Goal: Task Accomplishment & Management: Use online tool/utility

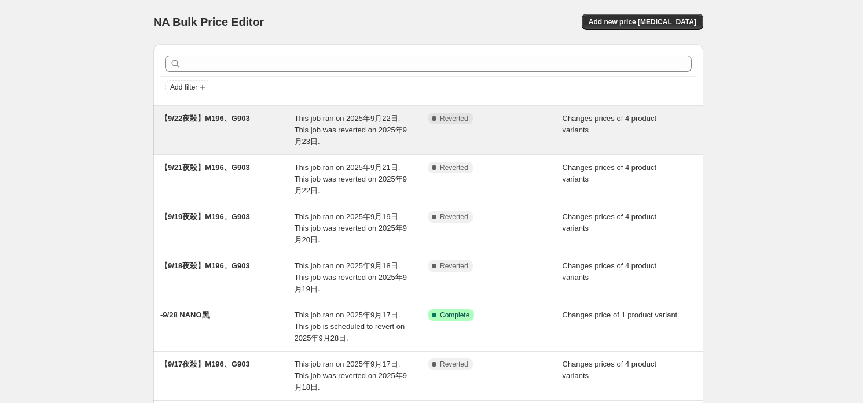
click at [447, 133] on div "Complete Reverted" at bounding box center [495, 130] width 134 height 35
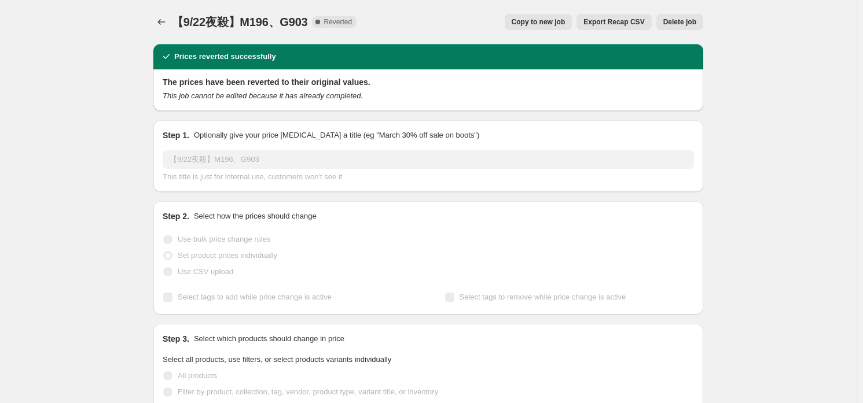
click at [553, 27] on button "Copy to new job" at bounding box center [539, 22] width 68 height 16
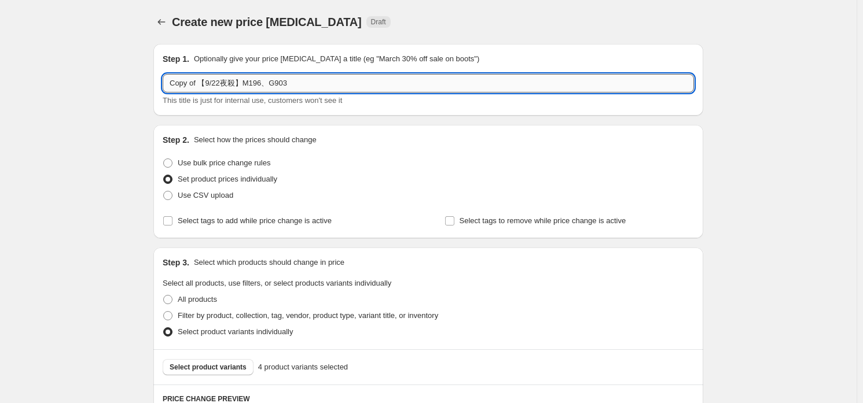
drag, startPoint x: 204, startPoint y: 78, endPoint x: 167, endPoint y: 76, distance: 36.5
click at [167, 76] on input "Copy of 【9/22夜殺】M196、G903" at bounding box center [428, 83] width 531 height 19
click at [193, 79] on input "【9/22夜殺】M196、G903" at bounding box center [428, 83] width 531 height 19
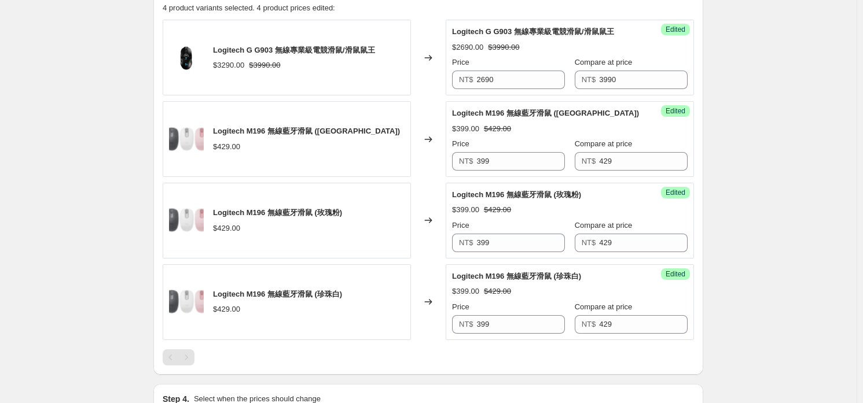
scroll to position [554, 0]
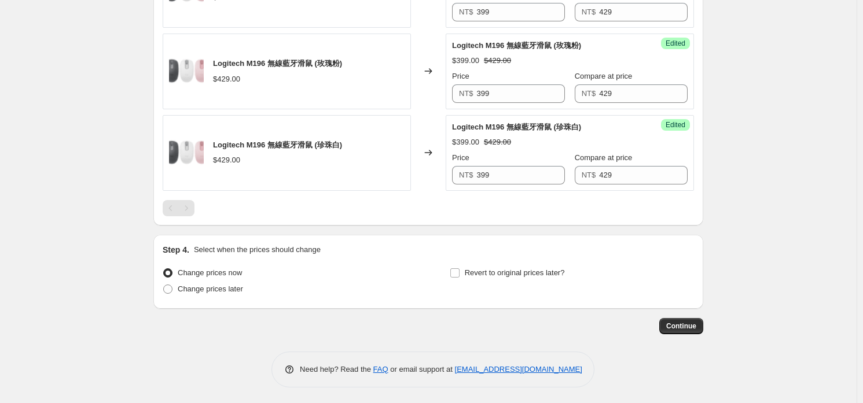
type input "【9/23夜殺】M196、G903"
click at [203, 279] on label "Change prices now" at bounding box center [202, 273] width 79 height 16
click at [164, 269] on input "Change prices now" at bounding box center [163, 269] width 1 height 1
click at [199, 295] on label "Change prices later" at bounding box center [203, 289] width 80 height 16
click at [164, 285] on input "Change prices later" at bounding box center [163, 285] width 1 height 1
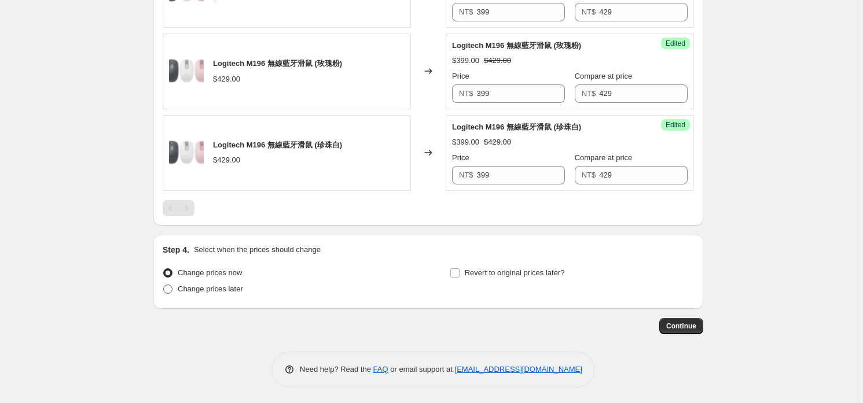
radio input "true"
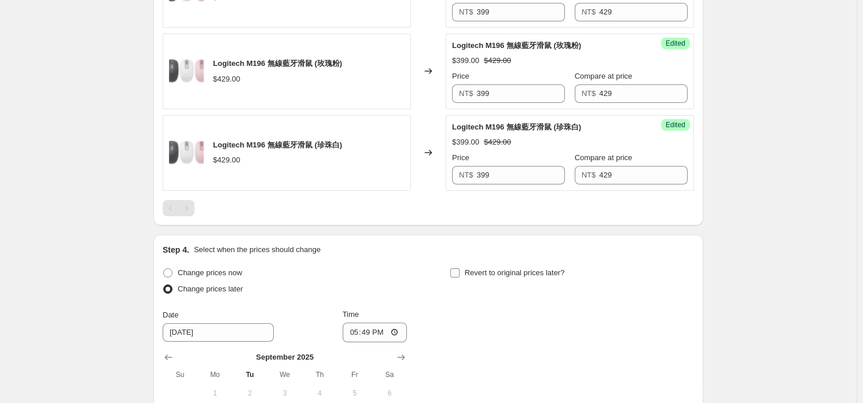
click at [495, 274] on span "Revert to original prices later?" at bounding box center [515, 273] width 100 height 9
click at [460, 274] on input "Revert to original prices later?" at bounding box center [454, 273] width 9 height 9
checkbox input "true"
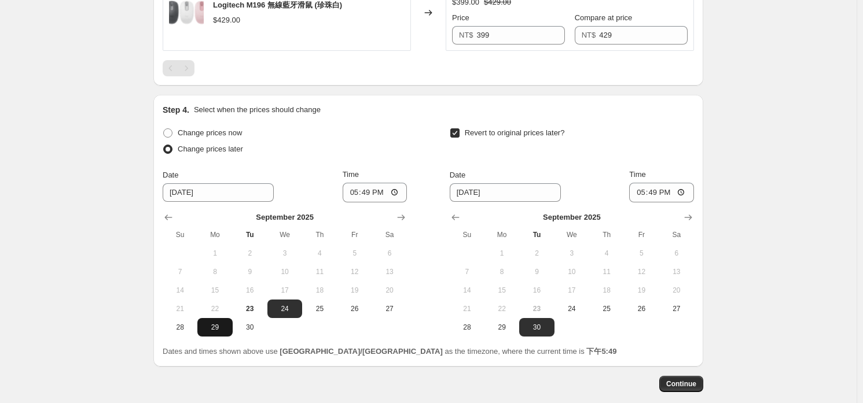
scroll to position [752, 0]
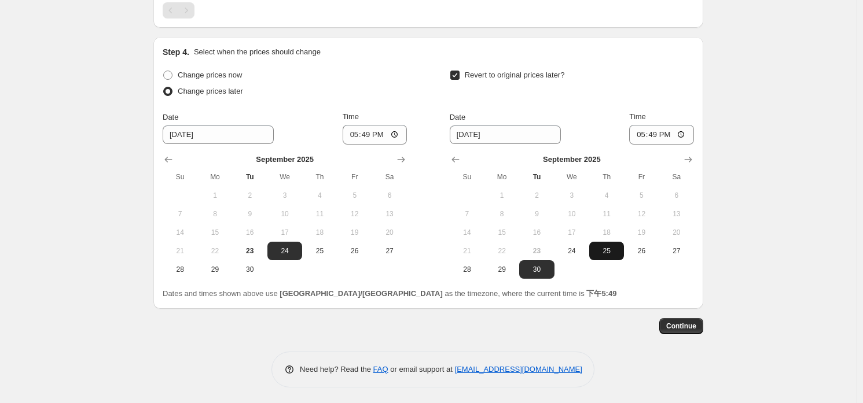
click at [606, 254] on button "25" at bounding box center [606, 251] width 35 height 19
type input "[DATE]"
click at [250, 251] on span "23" at bounding box center [249, 251] width 25 height 9
type input "[DATE]"
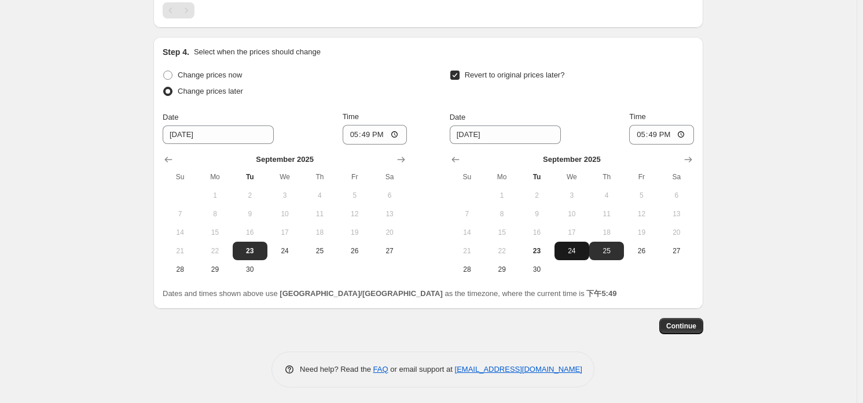
click at [578, 248] on span "24" at bounding box center [571, 251] width 25 height 9
type input "[DATE]"
click at [377, 138] on input "17:49" at bounding box center [375, 135] width 65 height 20
type input "21:30"
click at [661, 137] on input "17:49" at bounding box center [661, 135] width 65 height 20
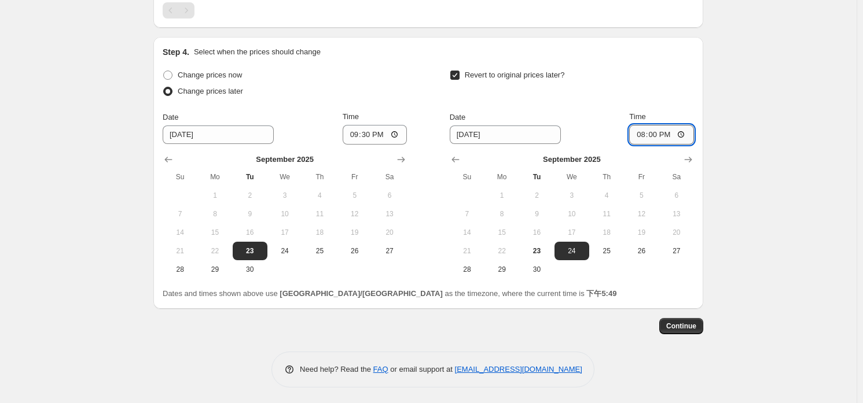
click at [641, 126] on input "20:00" at bounding box center [661, 135] width 65 height 20
click at [644, 133] on input "20:00" at bounding box center [661, 135] width 65 height 20
click at [683, 136] on input "20:00" at bounding box center [661, 135] width 65 height 20
type input "08:00"
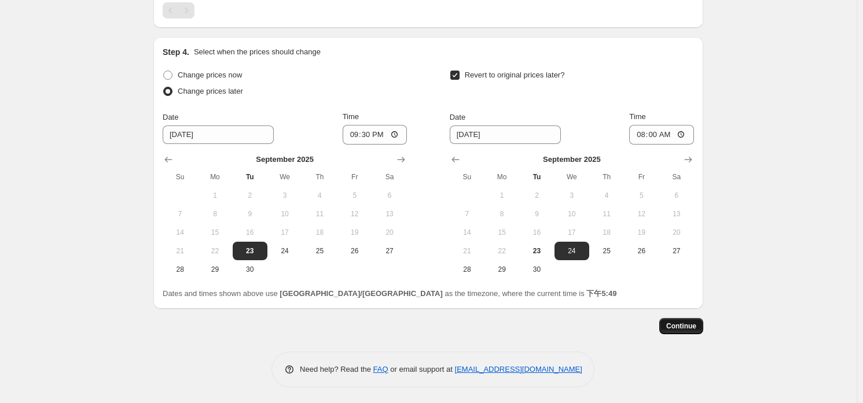
click at [681, 318] on button "Continue" at bounding box center [681, 326] width 44 height 16
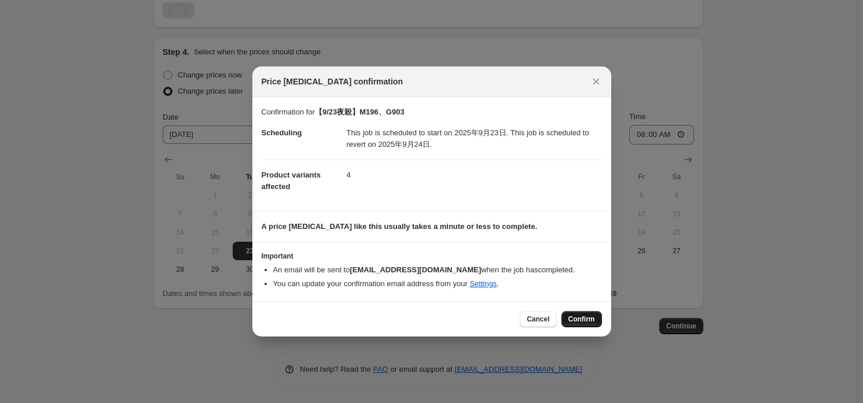
click at [571, 318] on span "Confirm" at bounding box center [581, 319] width 27 height 9
